Goal: Use online tool/utility: Utilize a website feature to perform a specific function

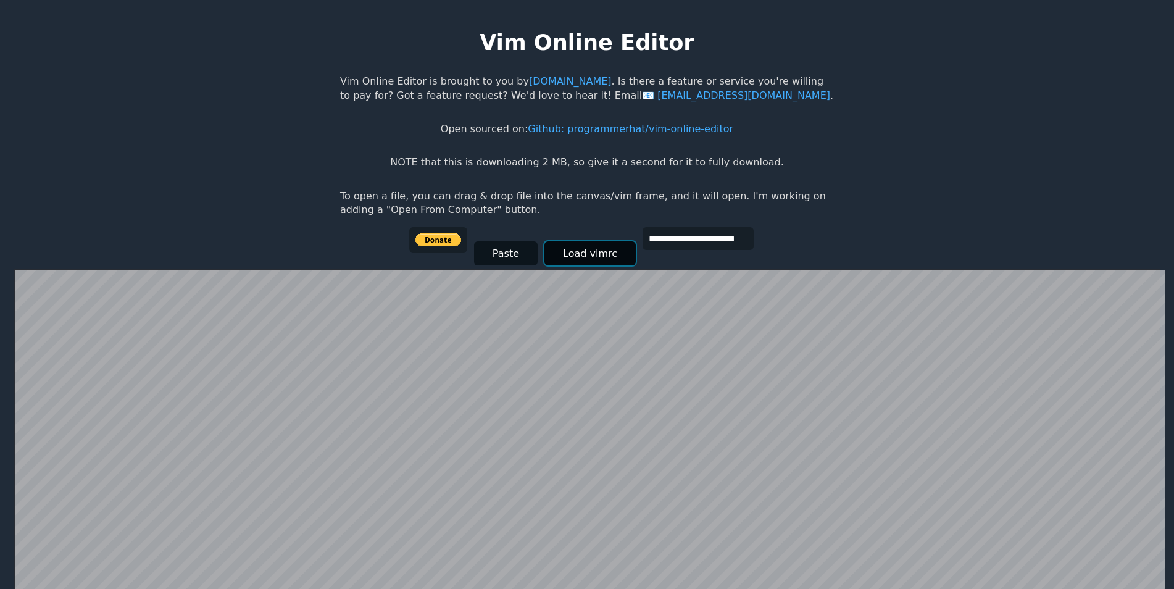
click at [570, 259] on button "Load vimrc" at bounding box center [590, 253] width 91 height 24
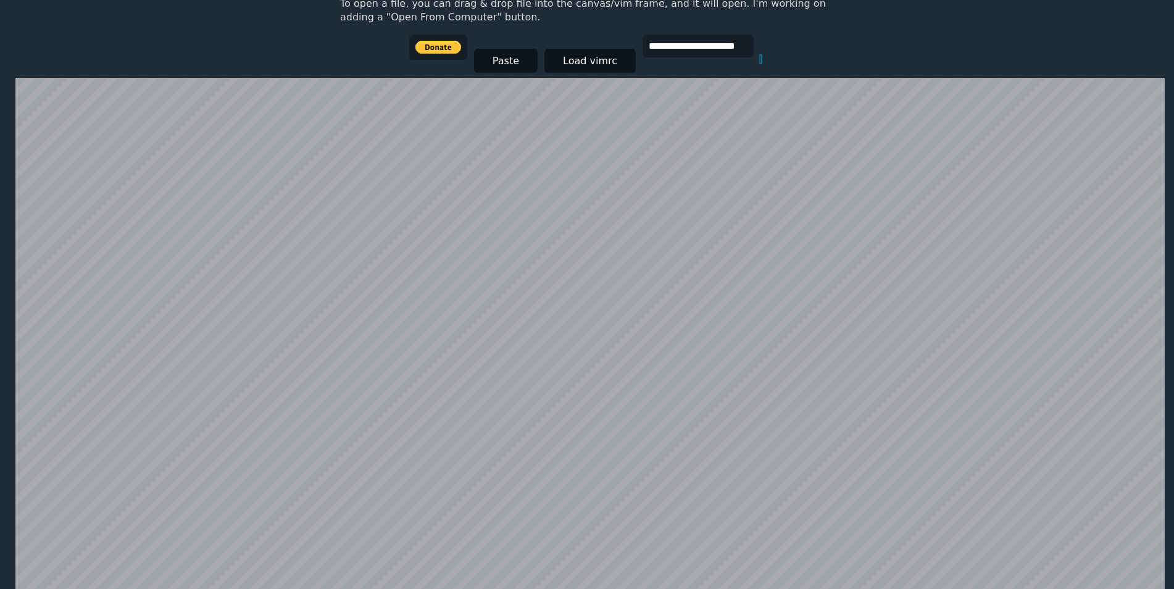
scroll to position [123, 0]
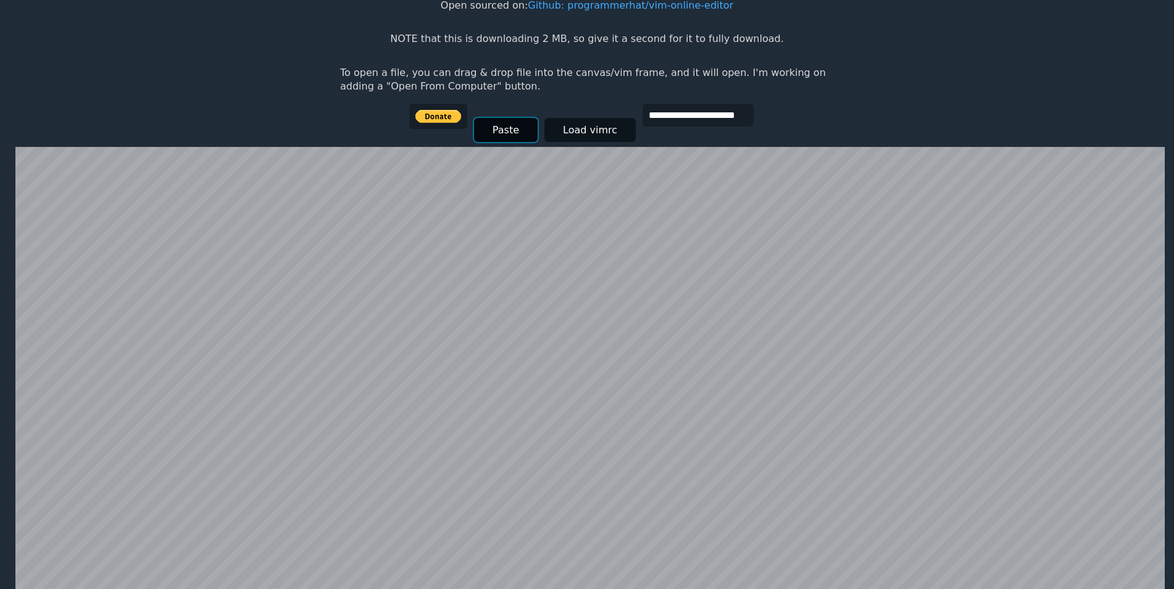
click at [492, 128] on button "Paste" at bounding box center [506, 130] width 64 height 24
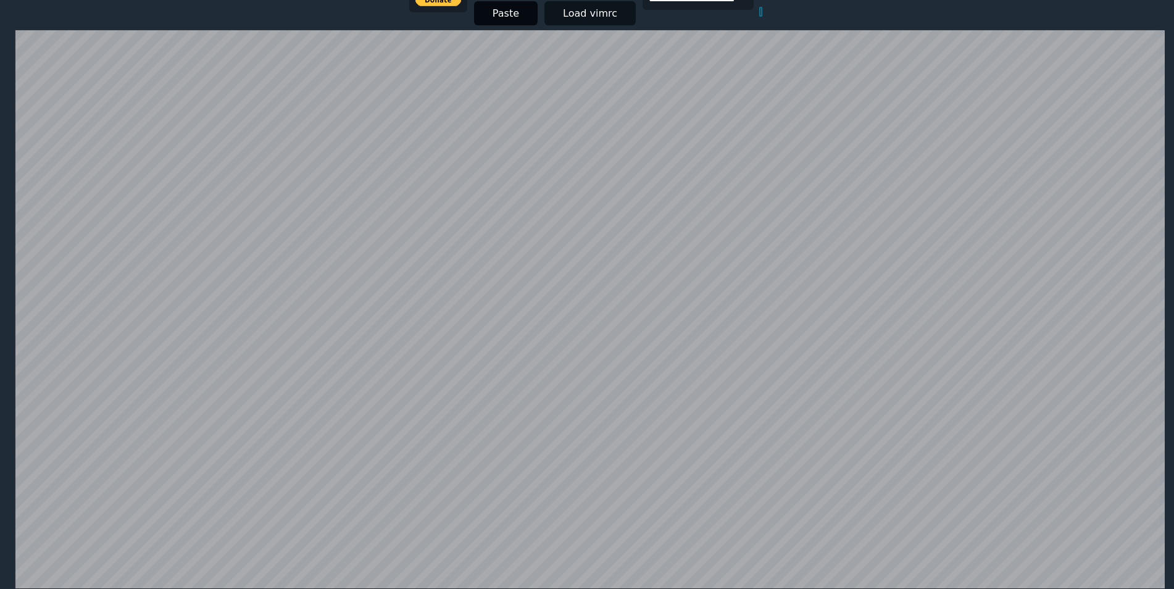
scroll to position [117, 0]
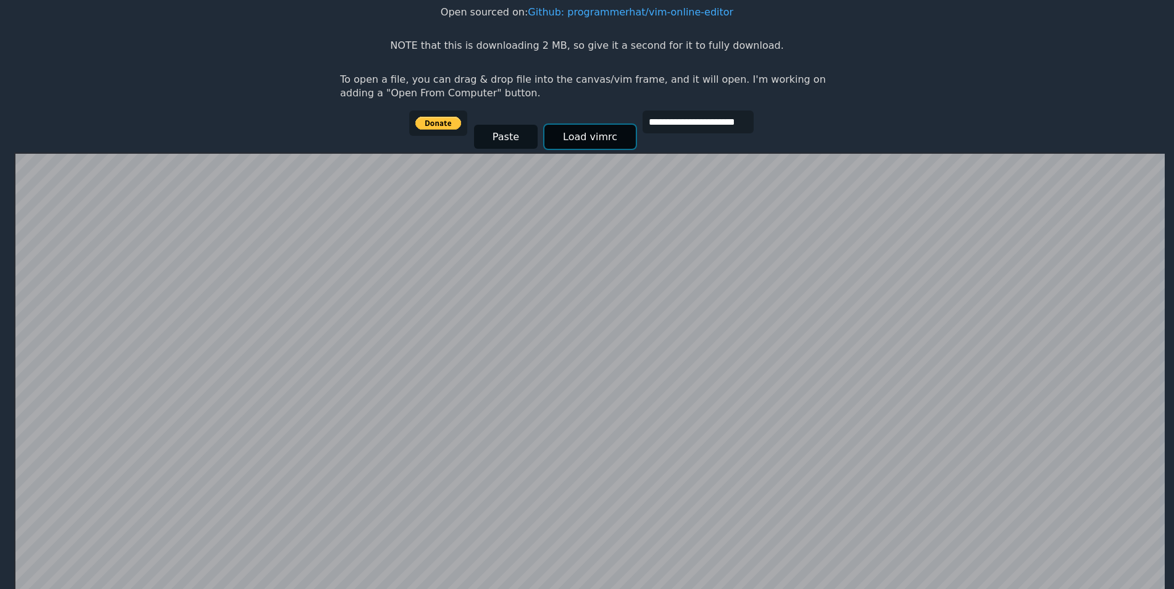
click at [610, 135] on button "Load vimrc" at bounding box center [590, 137] width 91 height 24
click at [569, 135] on button "Load vimrc" at bounding box center [590, 137] width 91 height 24
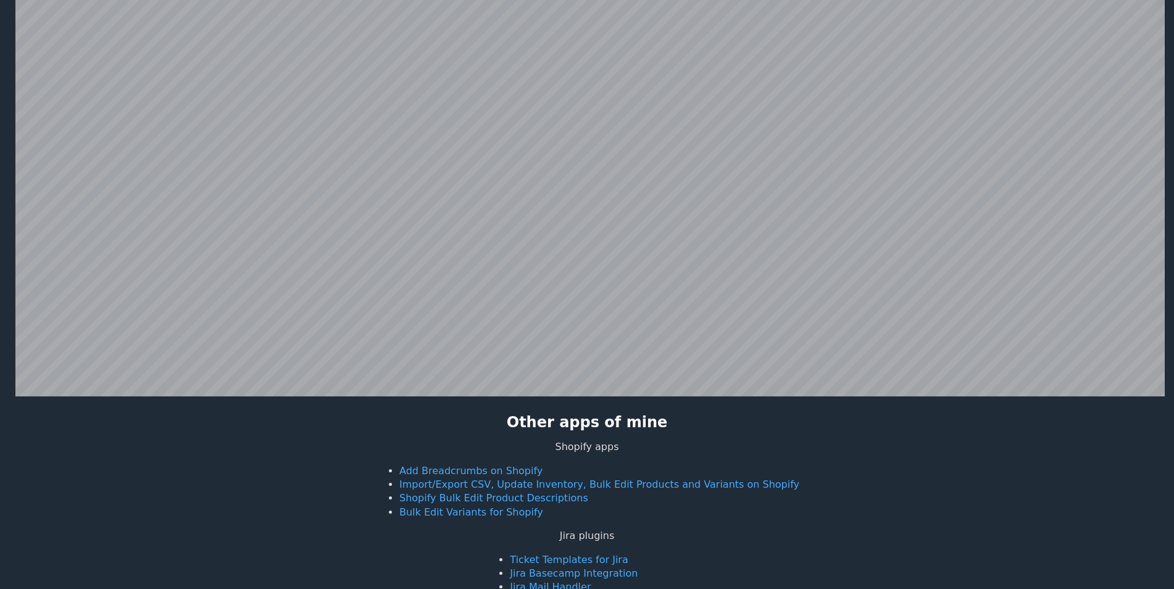
scroll to position [240, 0]
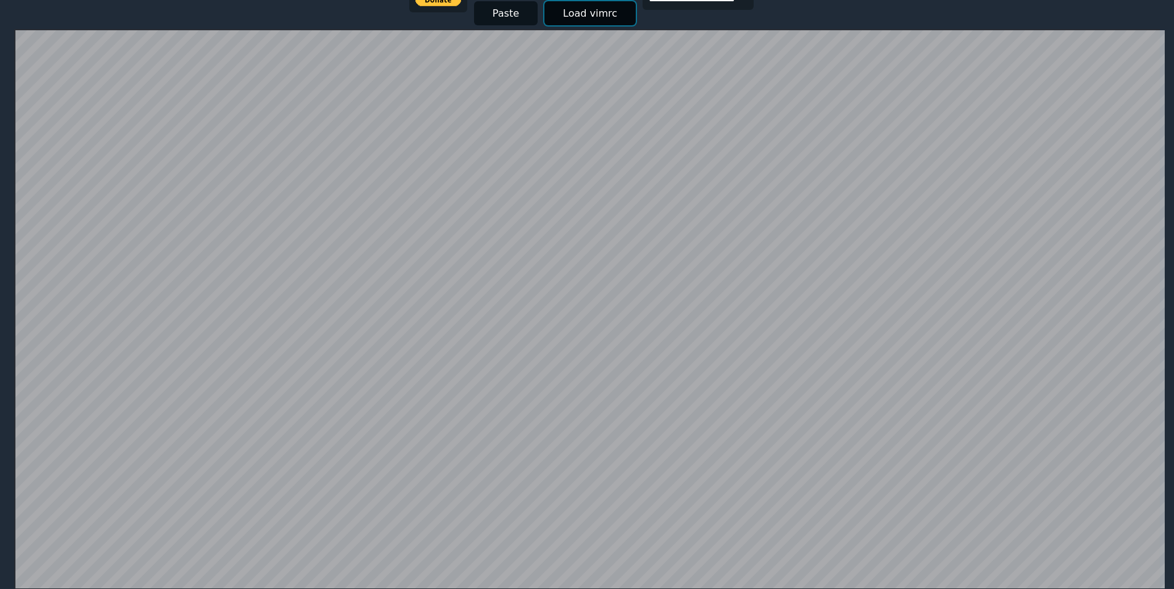
click at [592, 8] on button "Load vimrc" at bounding box center [590, 13] width 91 height 24
click at [558, 11] on button "Load vimrc" at bounding box center [590, 13] width 91 height 24
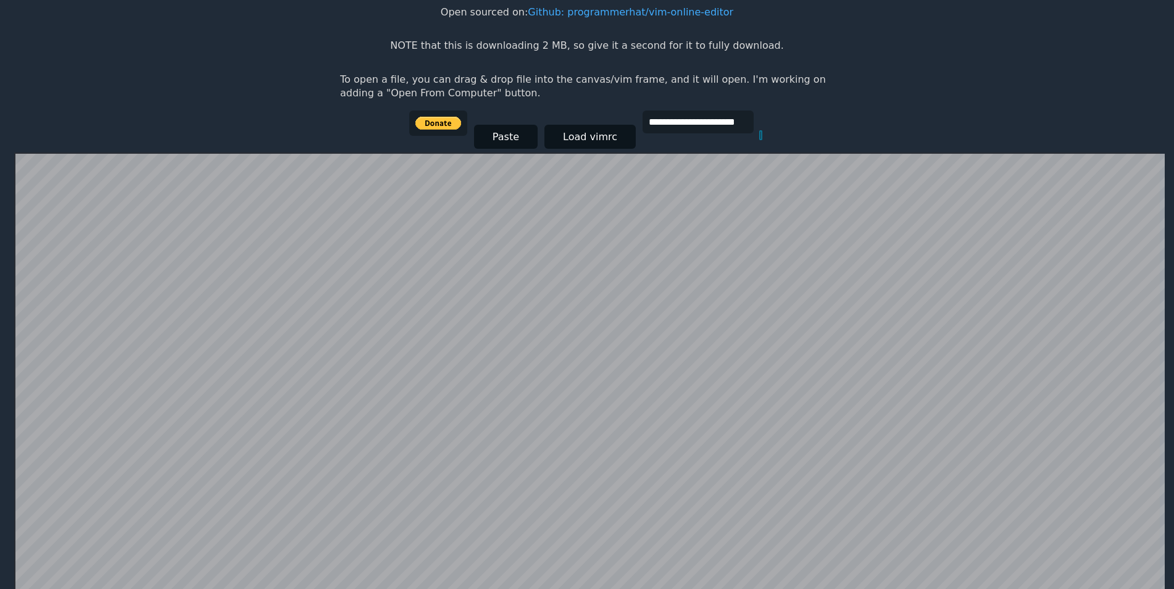
scroll to position [0, 0]
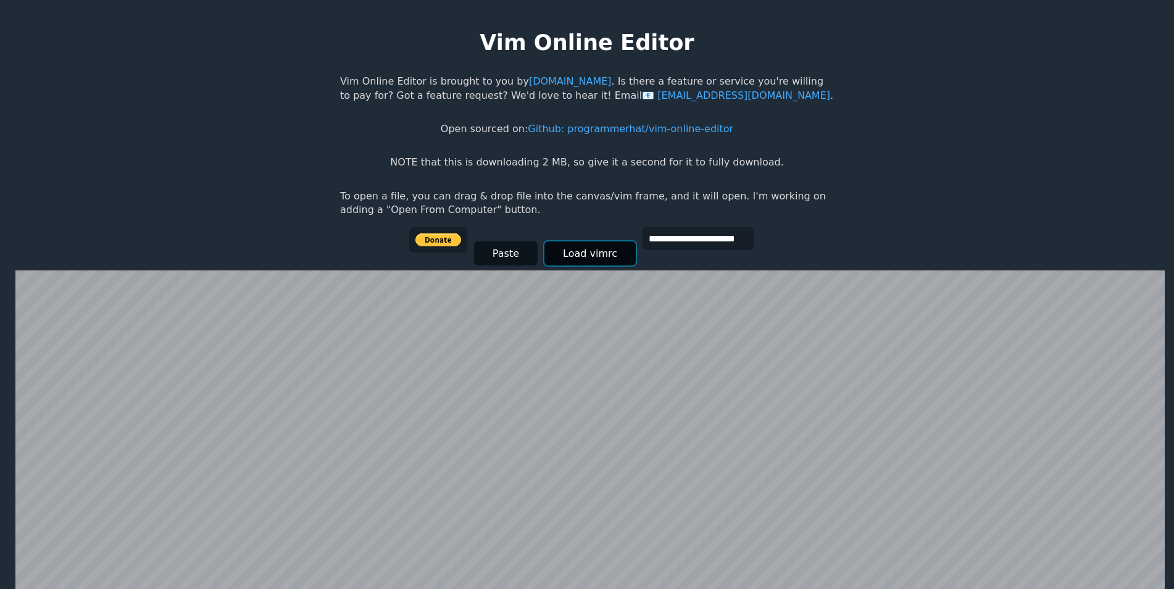
click at [574, 249] on button "Load vimrc" at bounding box center [590, 253] width 91 height 24
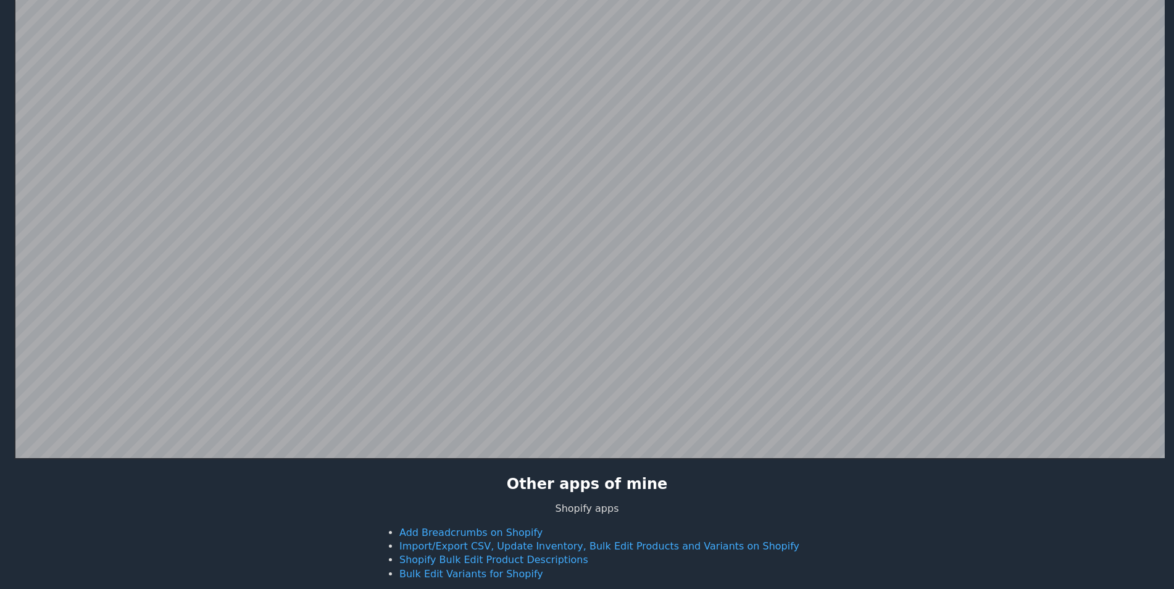
scroll to position [240, 0]
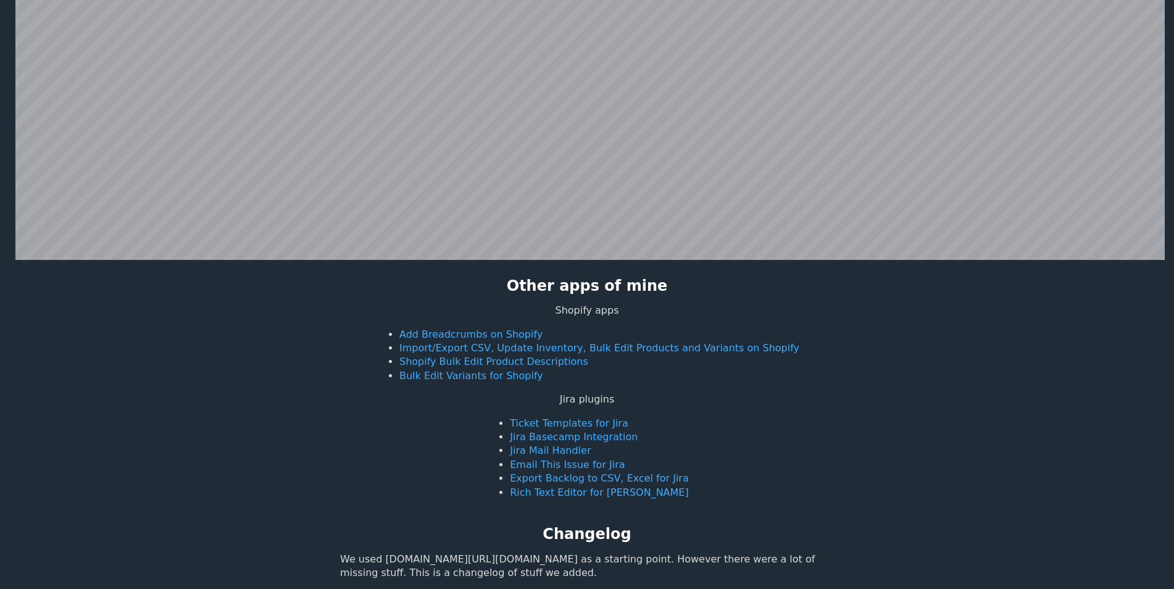
scroll to position [432, 0]
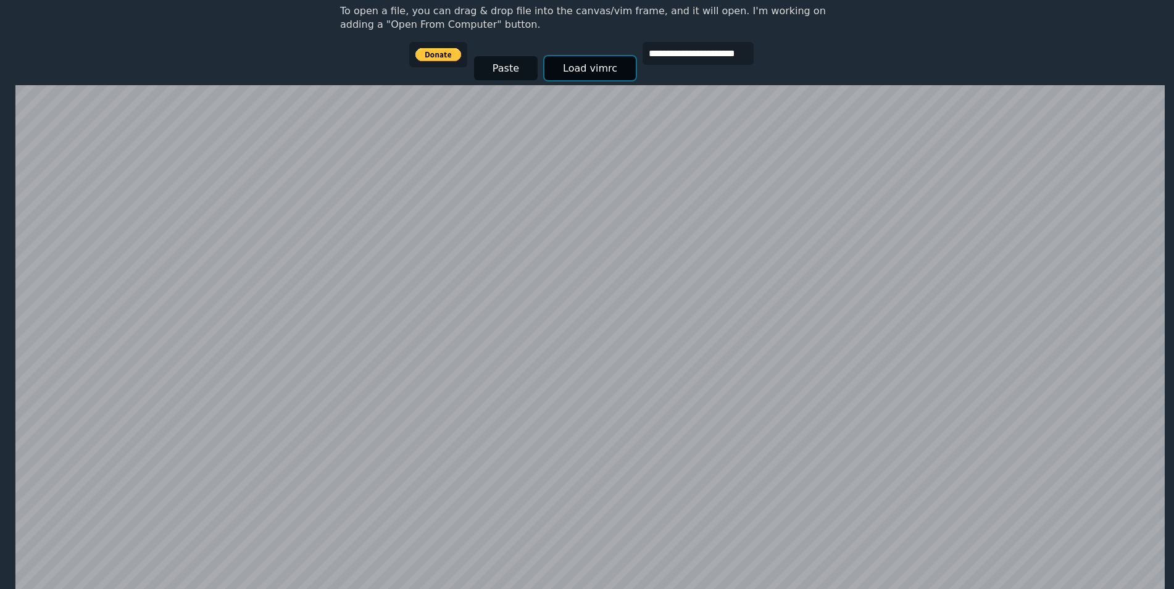
click at [567, 77] on button "Load vimrc" at bounding box center [590, 68] width 91 height 24
